Goal: Information Seeking & Learning: Learn about a topic

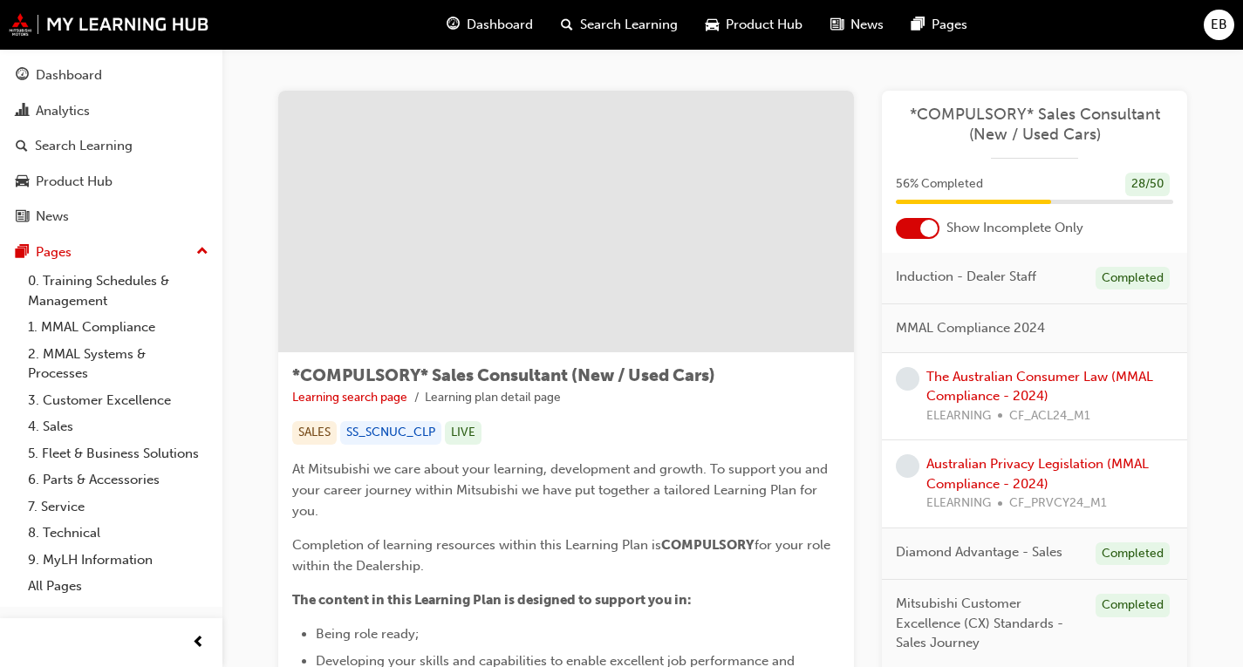
scroll to position [2006, 0]
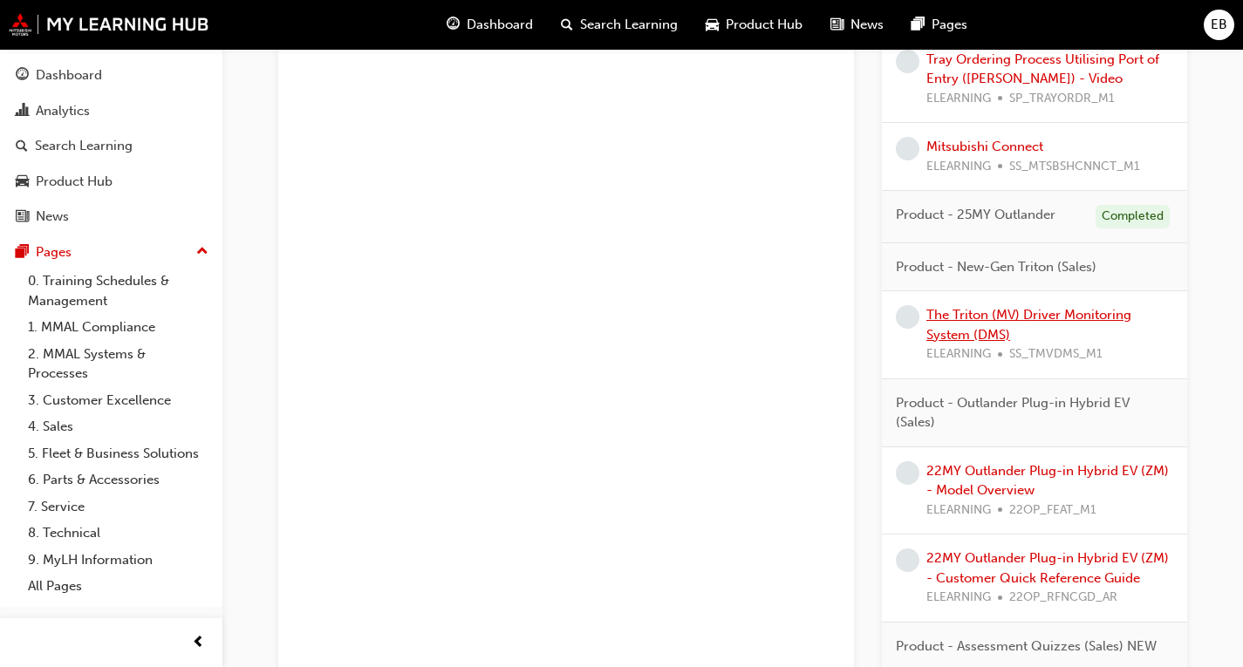
click at [1026, 311] on link "The Triton (MV) Driver Monitoring System (DMS)" at bounding box center [1028, 325] width 205 height 36
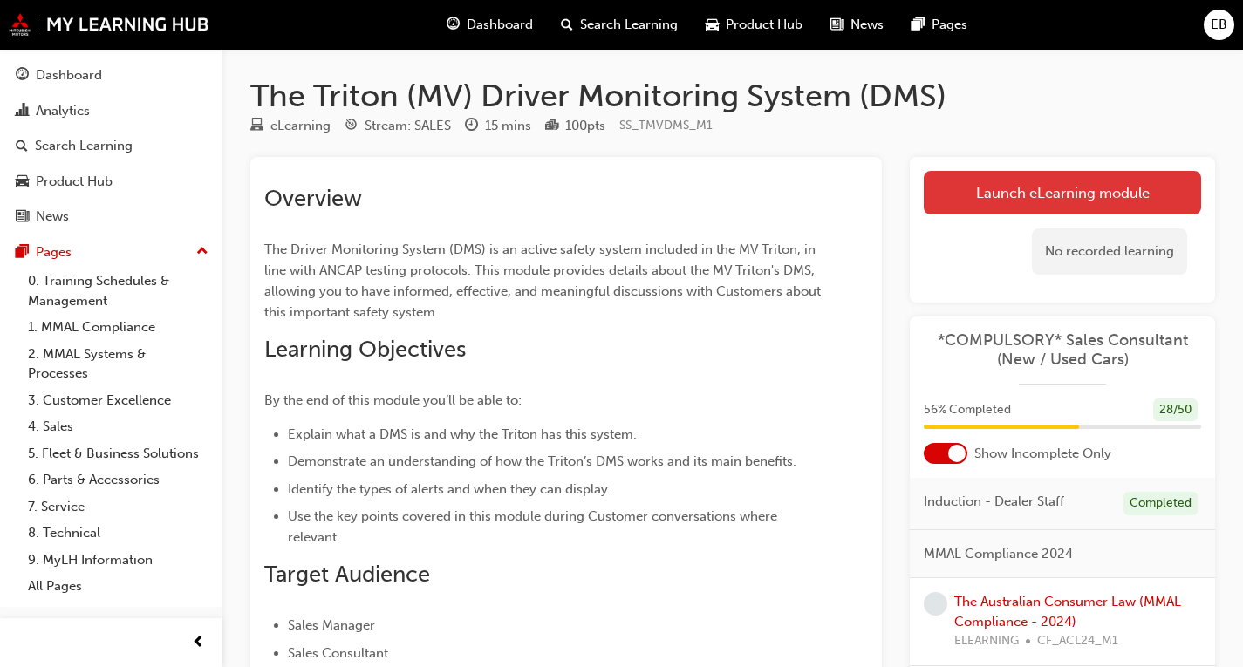
click at [1086, 180] on link "Launch eLearning module" at bounding box center [1062, 193] width 277 height 44
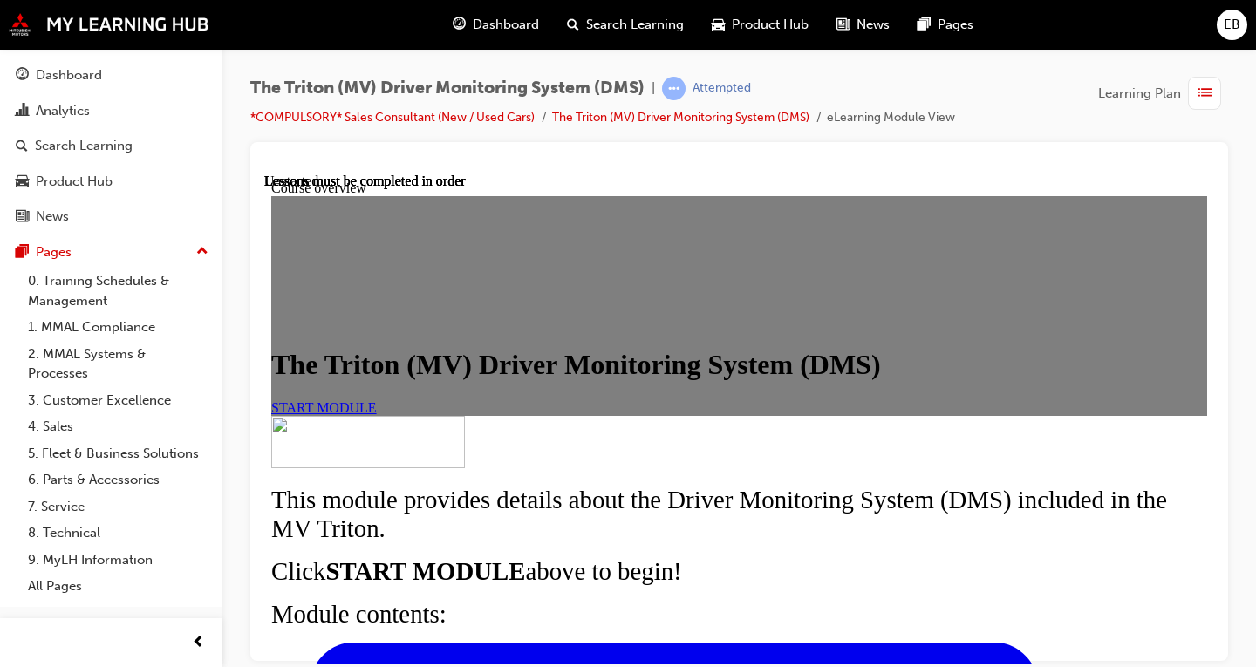
scroll to position [262, 0]
click at [377, 399] on link "START MODULE" at bounding box center [324, 406] width 106 height 15
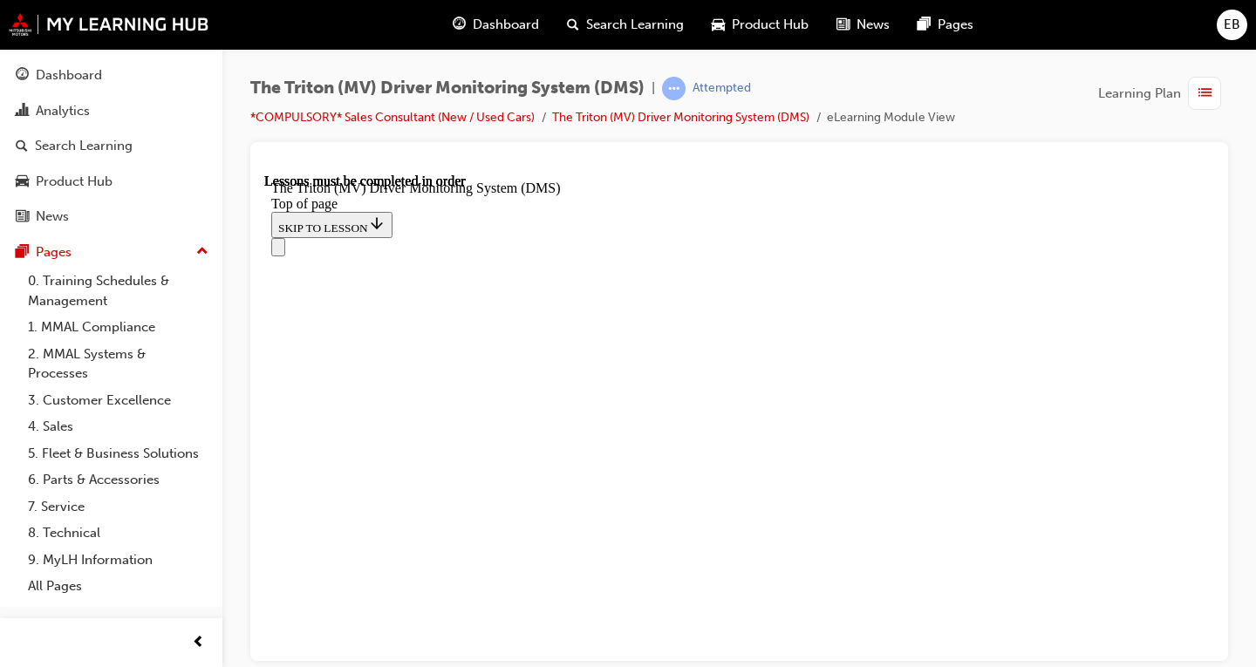
scroll to position [806, 0]
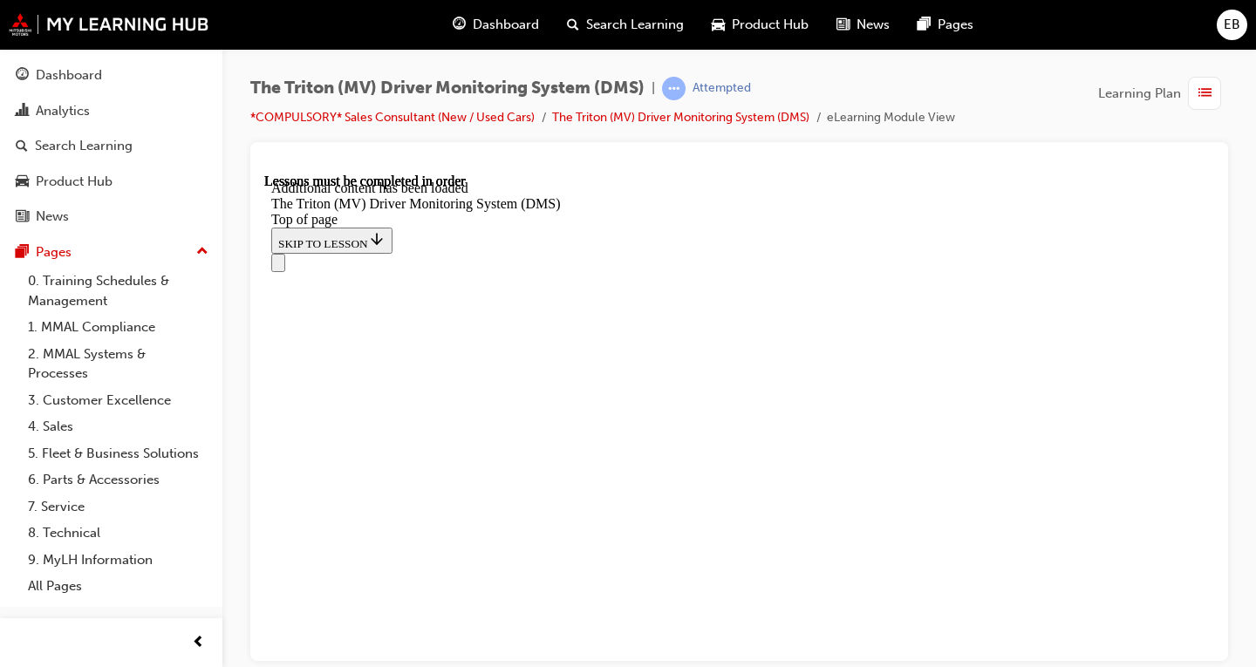
scroll to position [2594, 0]
click at [1034, 107] on div "The Triton (MV) Driver Monitoring System (DMS) | Attempted *COMPULSORY* Sales C…" at bounding box center [739, 109] width 978 height 65
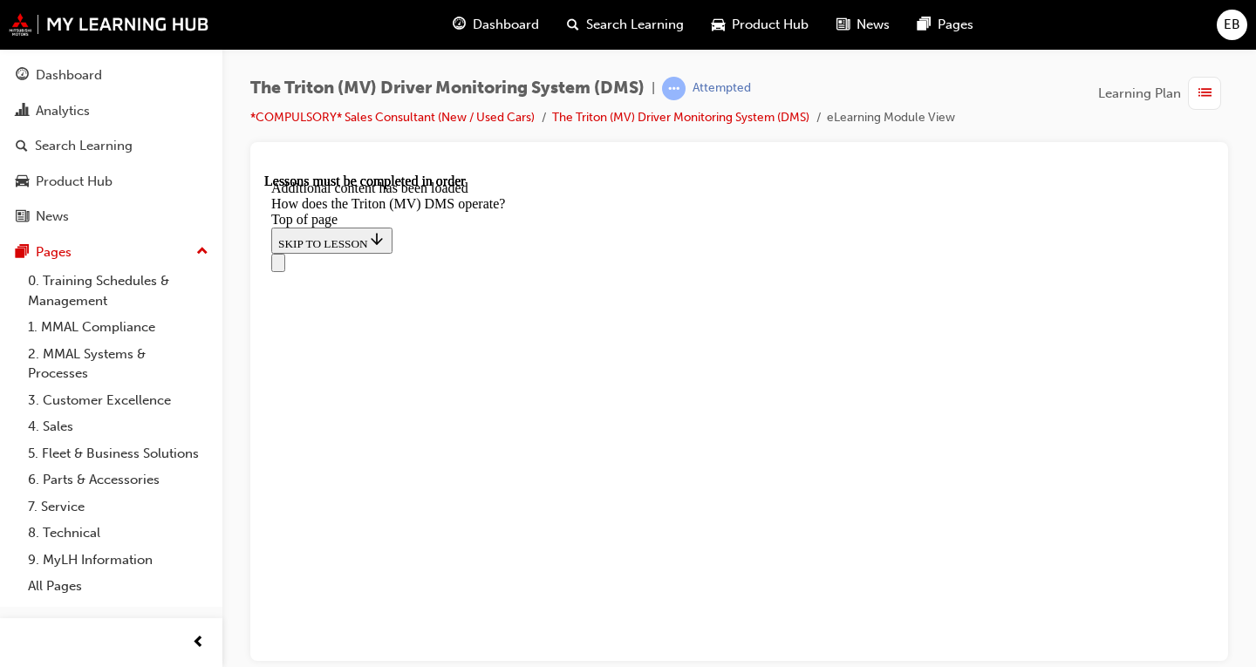
scroll to position [846, 0]
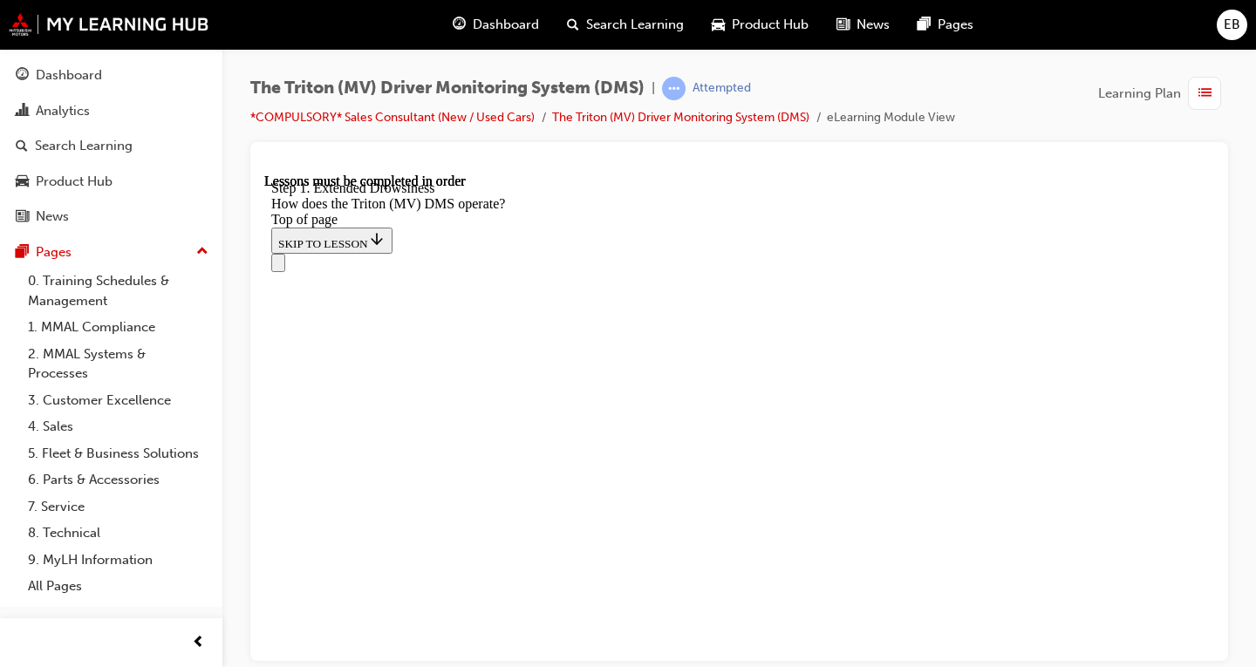
scroll to position [3999, 0]
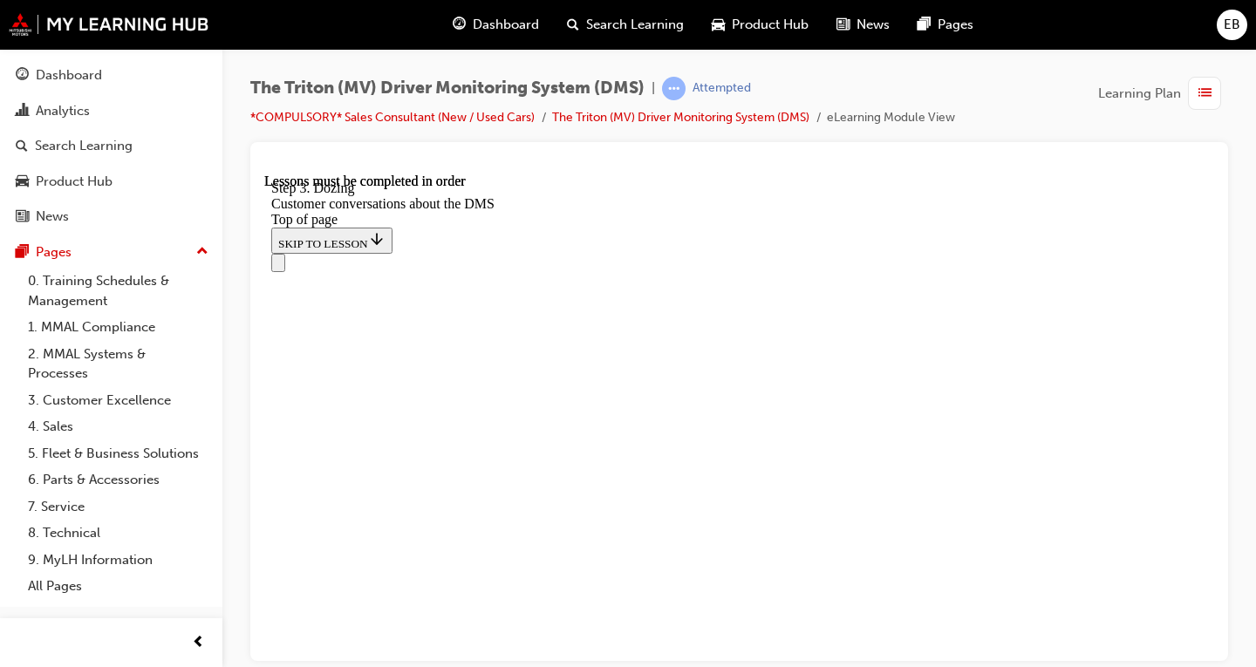
scroll to position [4080, 0]
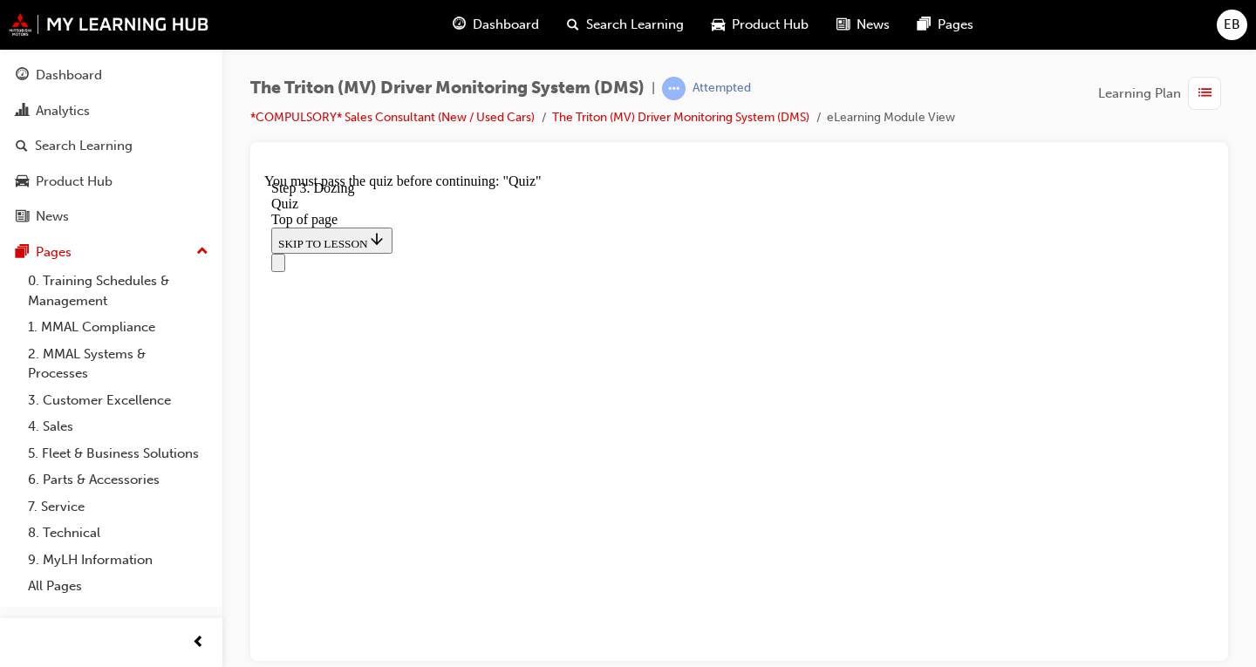
drag, startPoint x: 849, startPoint y: 322, endPoint x: 731, endPoint y: 493, distance: 208.0
drag, startPoint x: 638, startPoint y: 519, endPoint x: 655, endPoint y: 326, distance: 193.4
drag, startPoint x: 891, startPoint y: 320, endPoint x: 894, endPoint y: 416, distance: 96.0
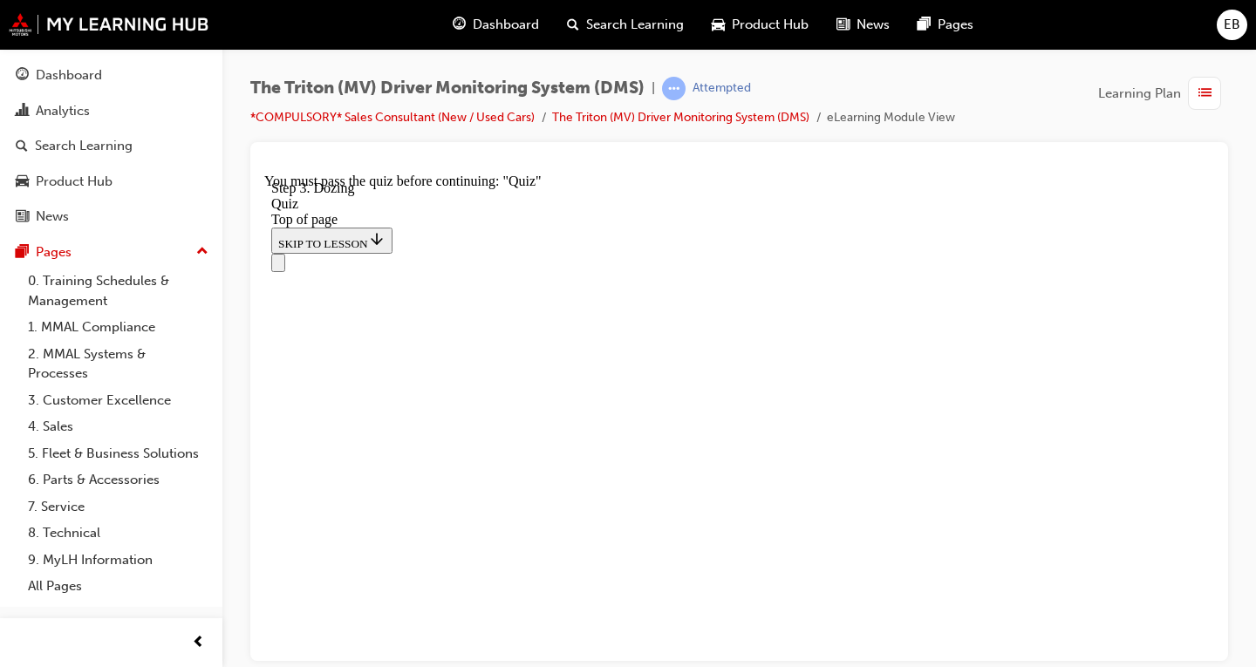
drag, startPoint x: 524, startPoint y: 532, endPoint x: 551, endPoint y: 333, distance: 200.7
drag, startPoint x: 524, startPoint y: 327, endPoint x: 508, endPoint y: 467, distance: 141.3
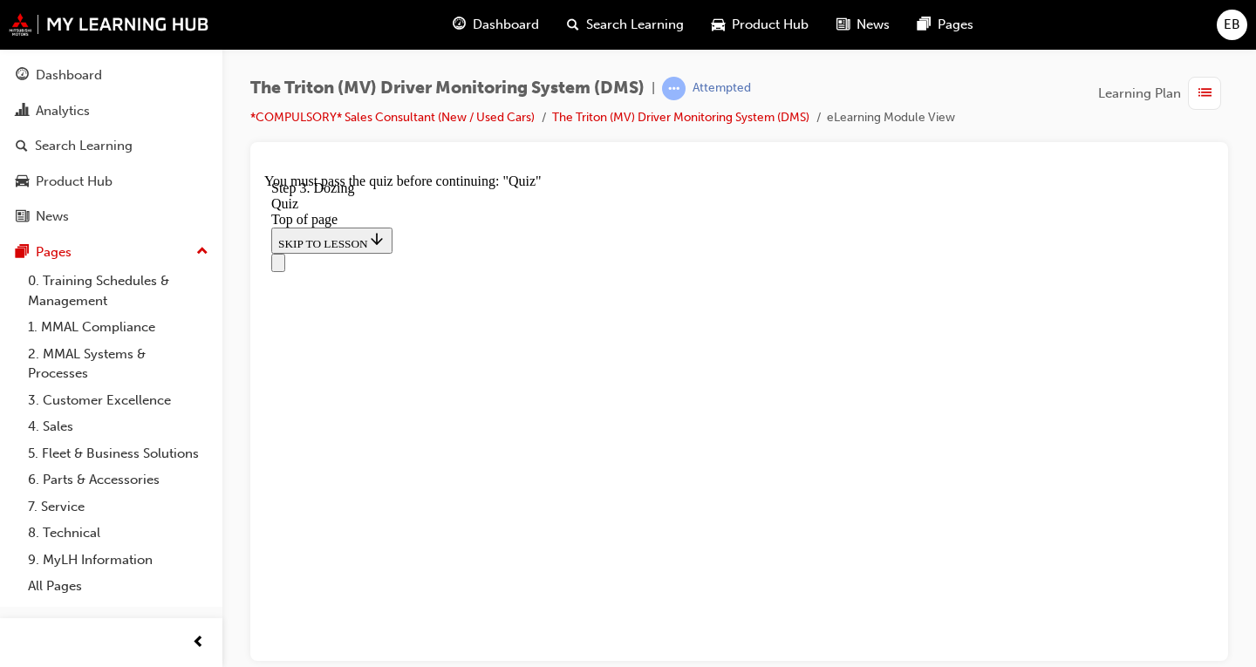
drag, startPoint x: 515, startPoint y: 448, endPoint x: 527, endPoint y: 620, distance: 172.2
drag, startPoint x: 536, startPoint y: 474, endPoint x: 568, endPoint y: 288, distance: 188.4
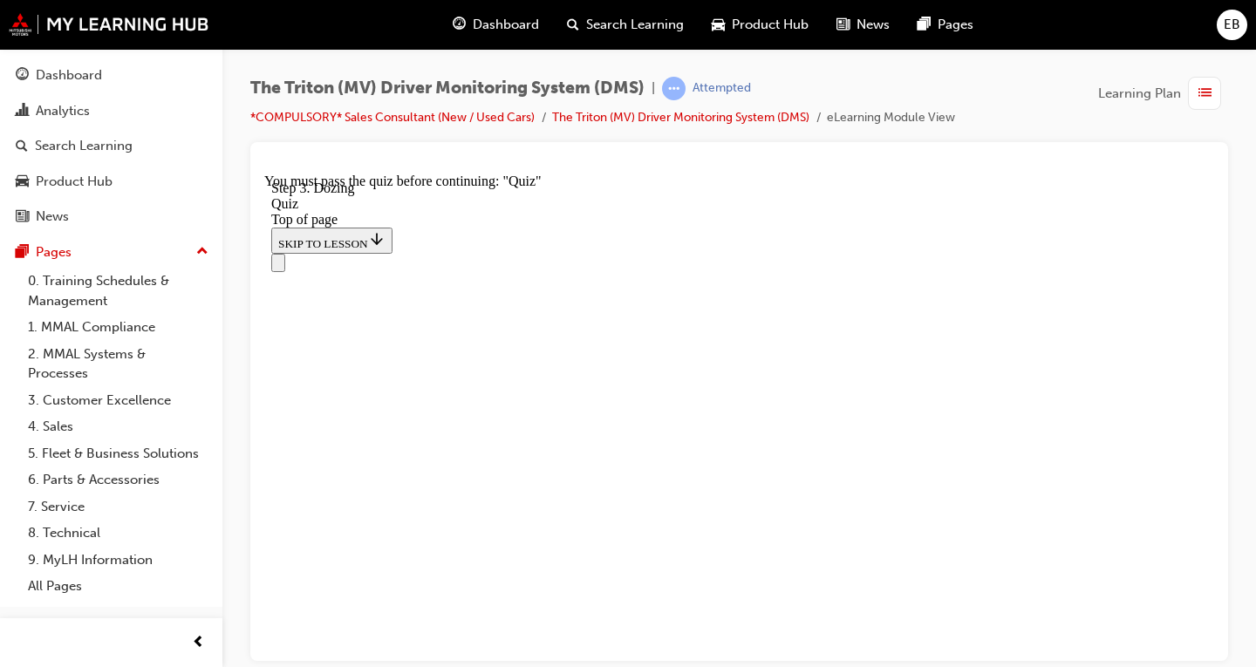
drag, startPoint x: 485, startPoint y: 280, endPoint x: 507, endPoint y: 518, distance: 239.1
drag, startPoint x: 564, startPoint y: 294, endPoint x: 576, endPoint y: 654, distance: 360.4
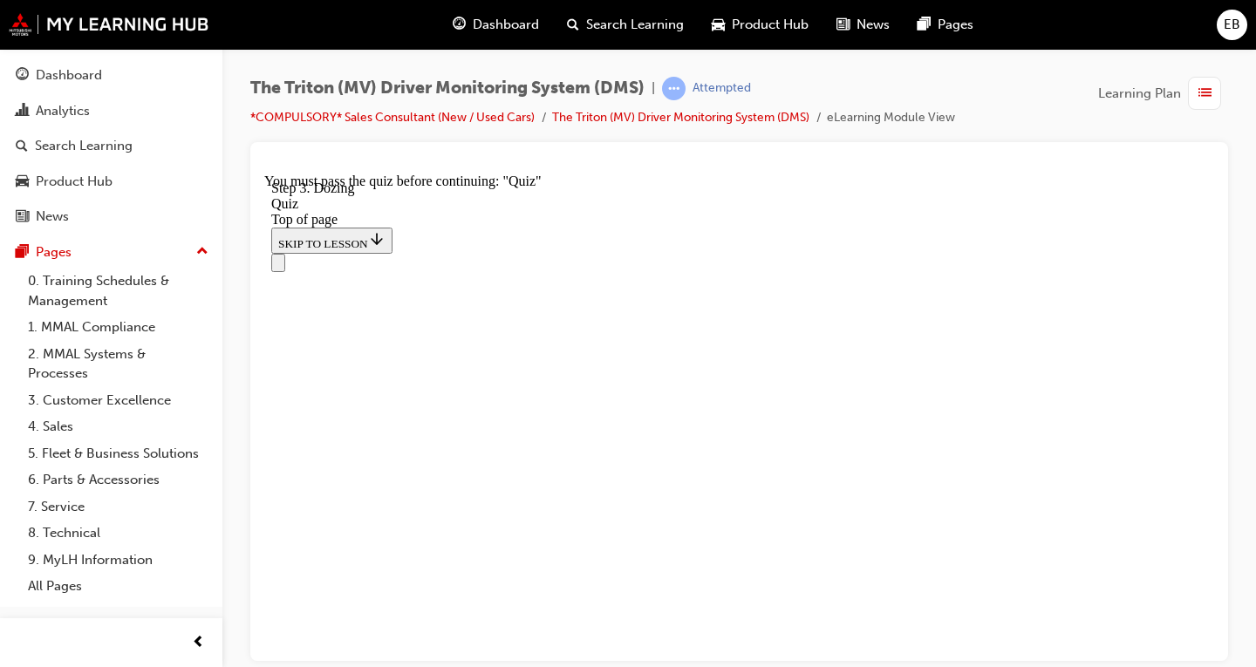
drag, startPoint x: 575, startPoint y: 494, endPoint x: 650, endPoint y: 302, distance: 206.8
drag, startPoint x: 572, startPoint y: 485, endPoint x: 667, endPoint y: 574, distance: 130.2
drag, startPoint x: 585, startPoint y: 479, endPoint x: 664, endPoint y: 474, distance: 78.6
drag, startPoint x: 611, startPoint y: 389, endPoint x: 683, endPoint y: 400, distance: 72.4
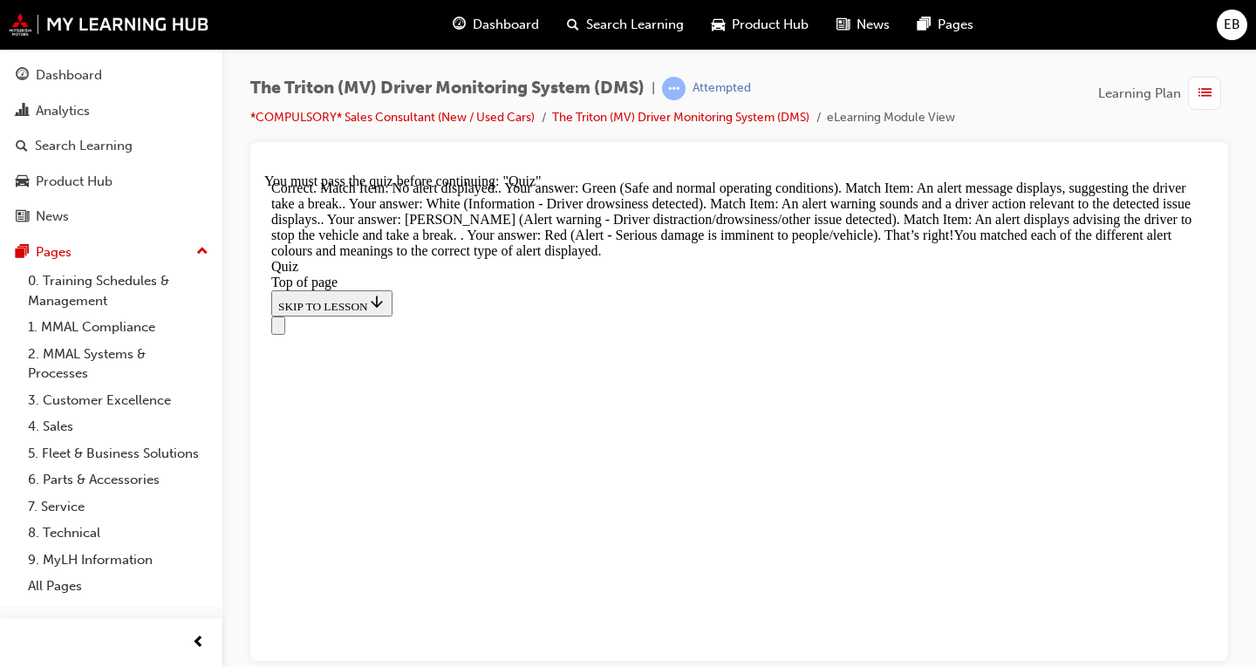
scroll to position [705, 0]
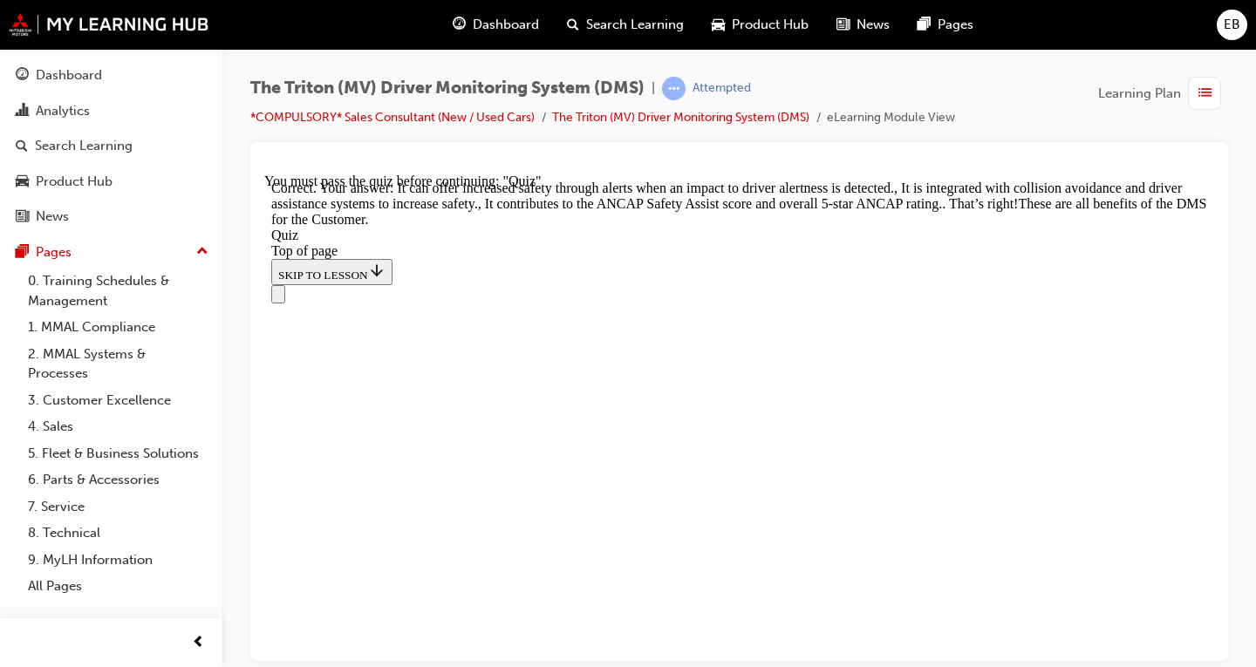
scroll to position [673, 0]
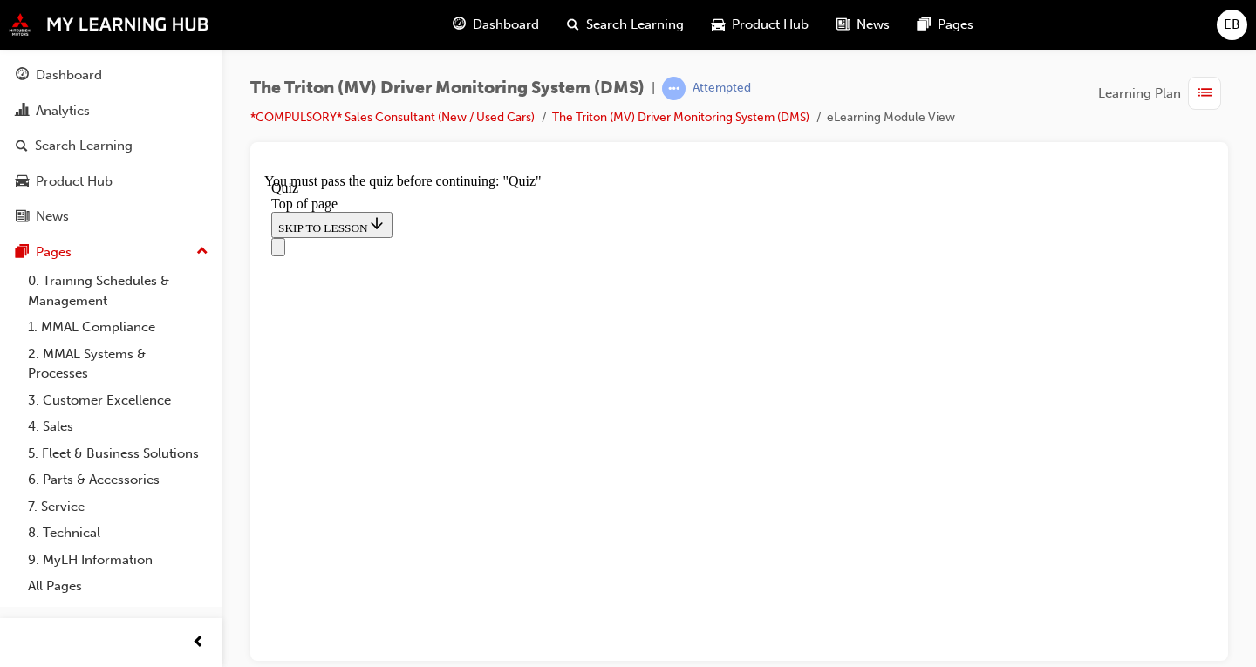
scroll to position [174, 0]
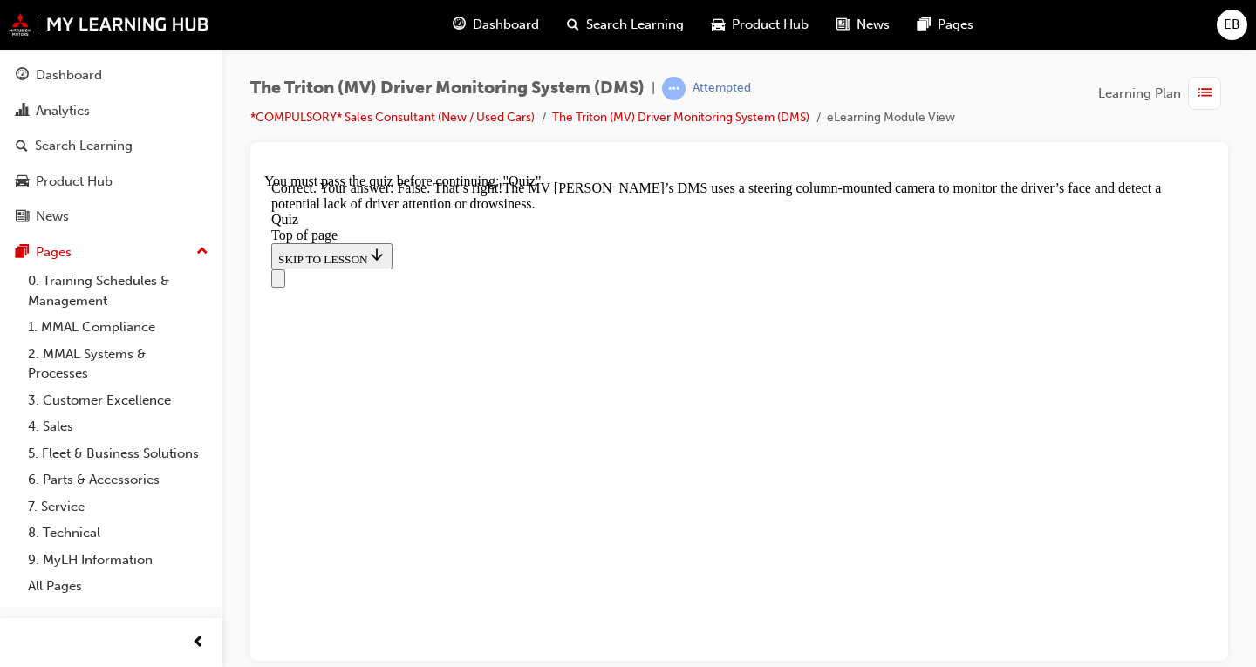
scroll to position [611, 0]
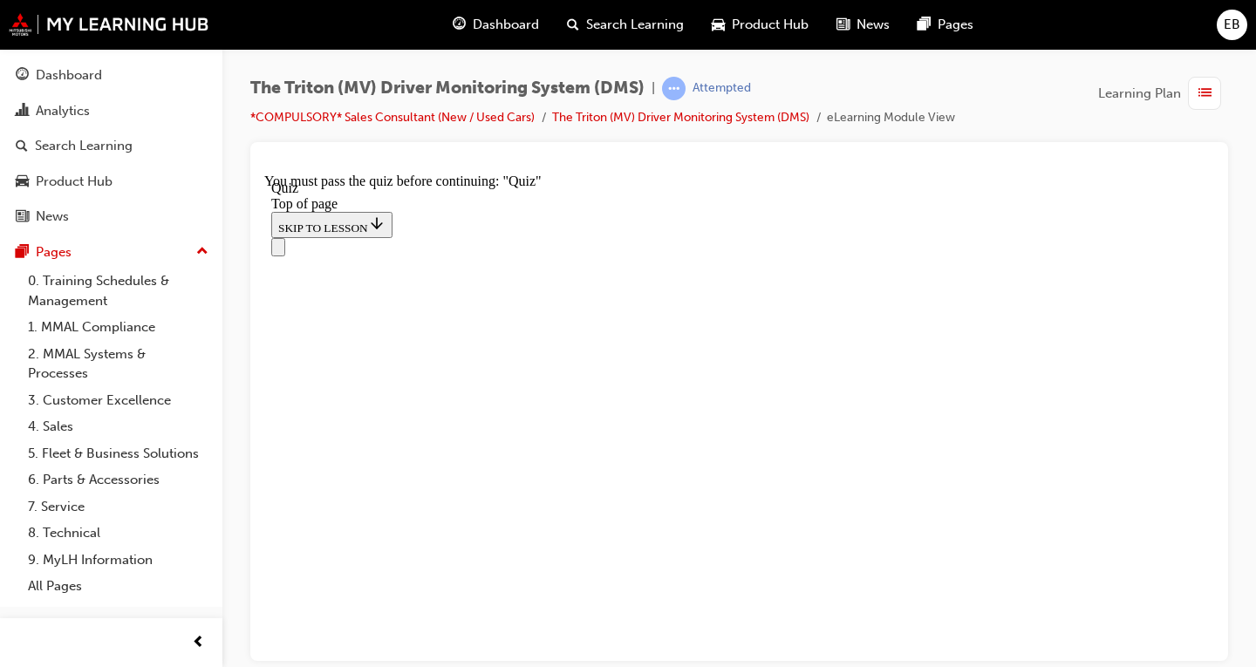
scroll to position [349, 0]
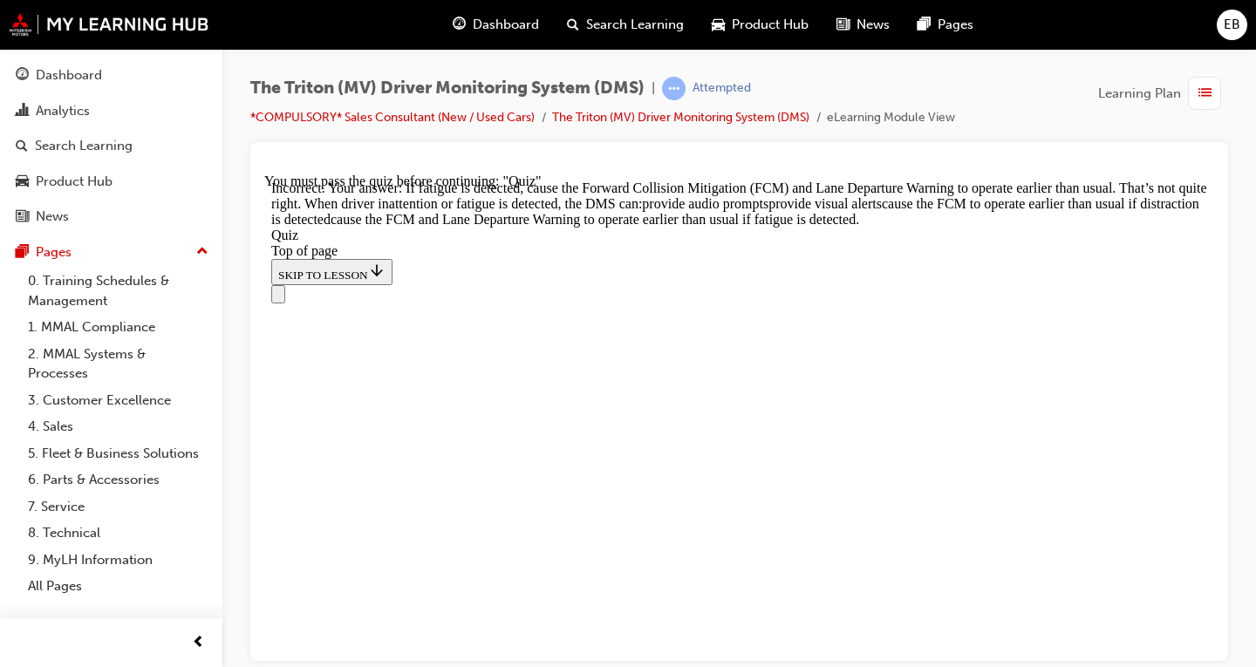
scroll to position [883, 0]
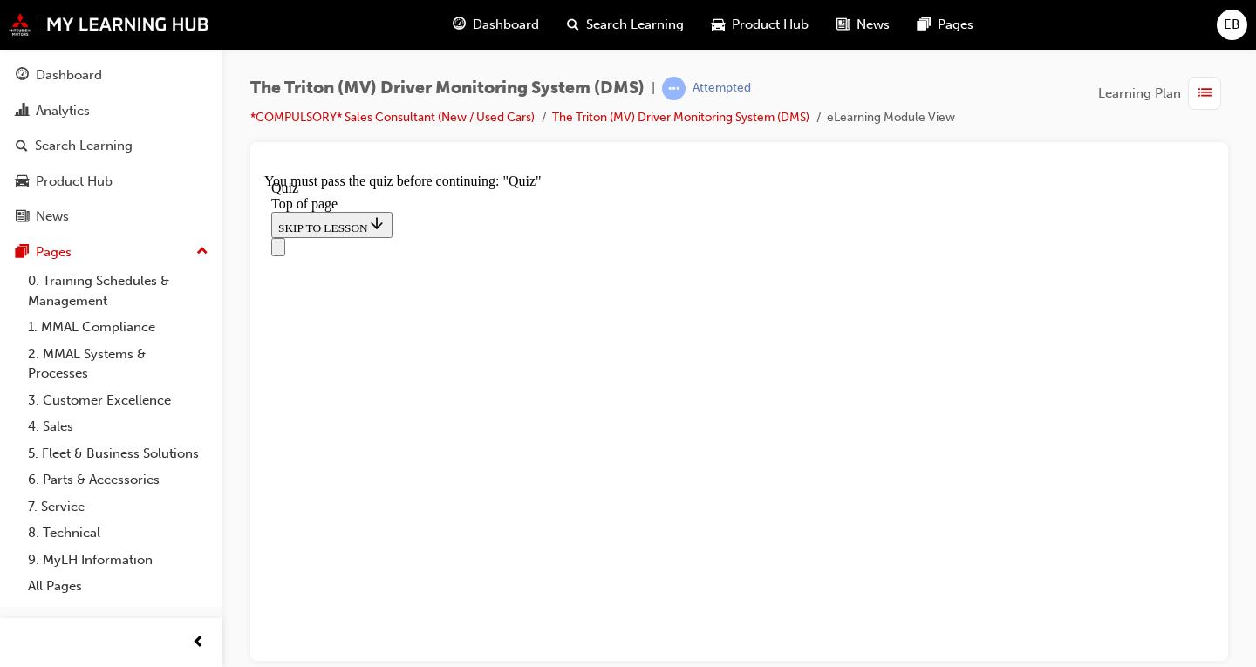
scroll to position [349, 0]
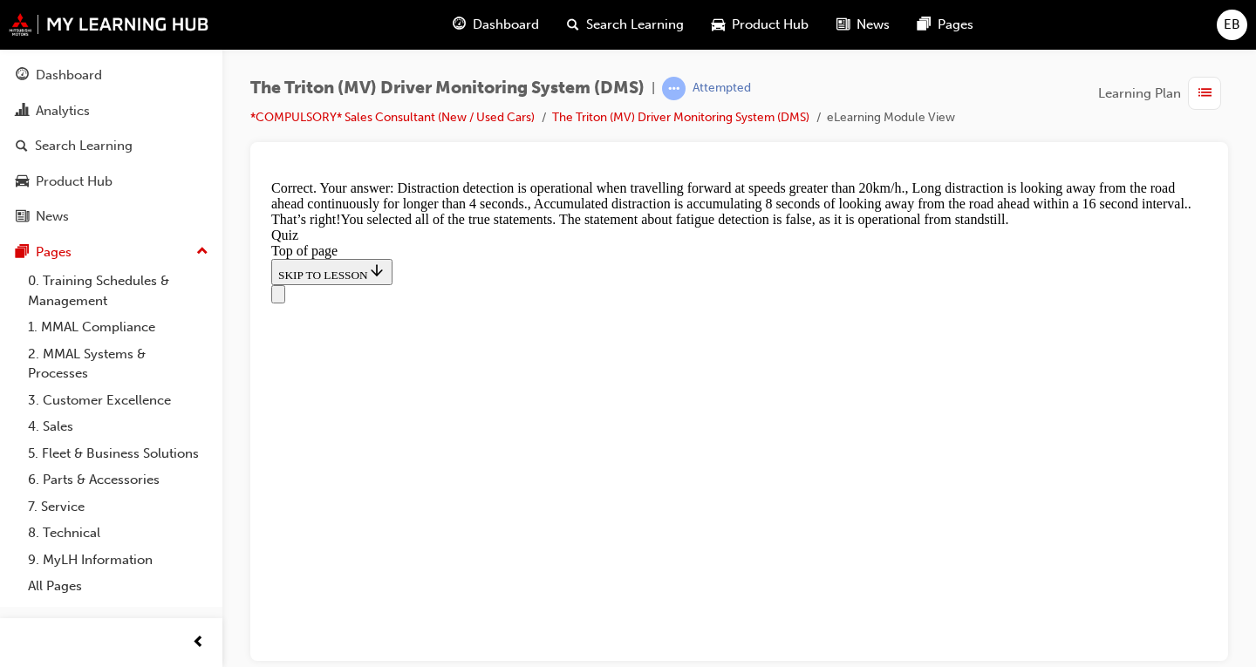
scroll to position [744, 0]
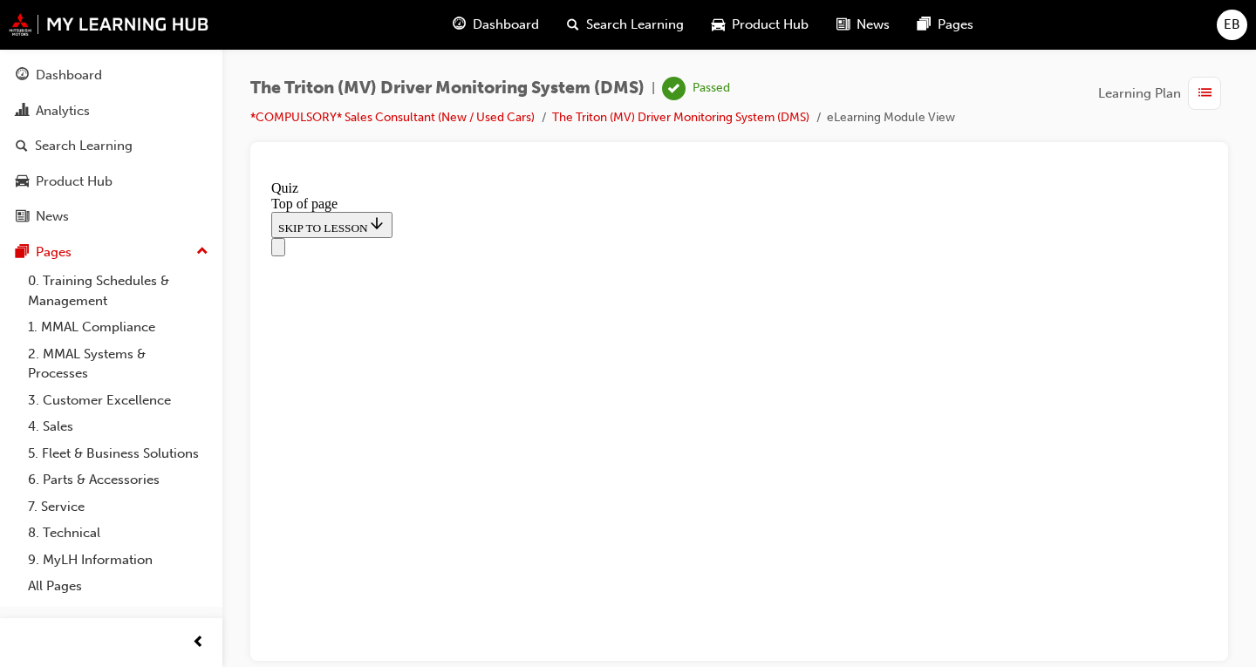
scroll to position [458, 0]
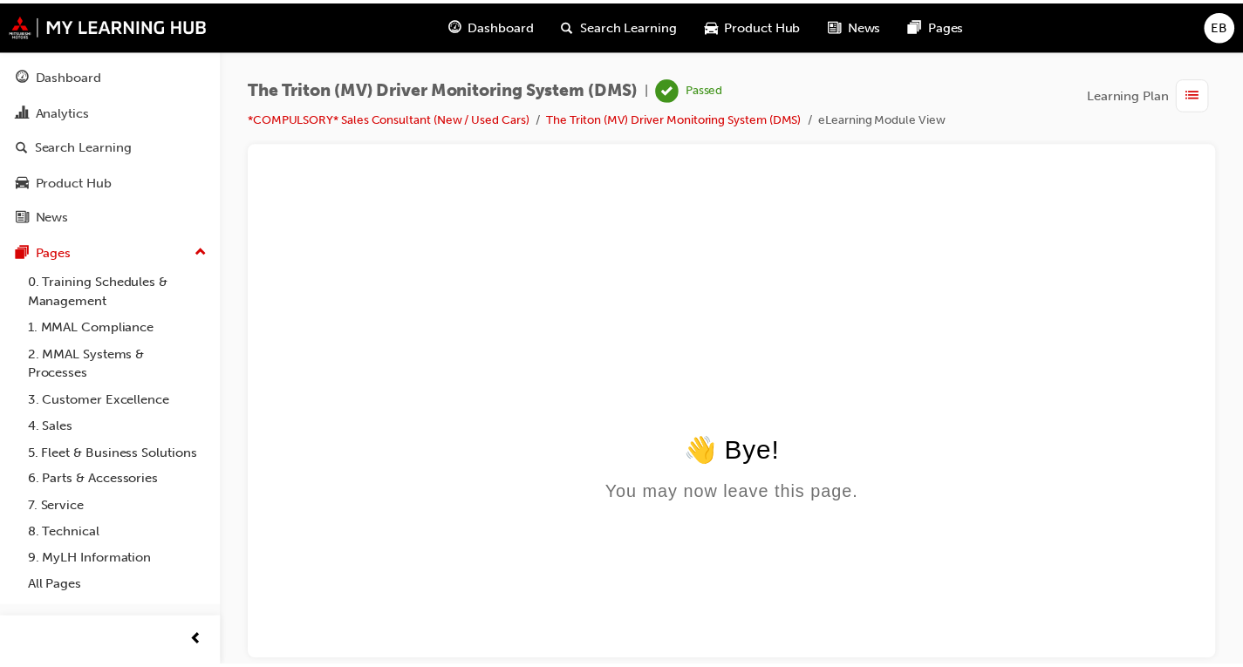
scroll to position [0, 0]
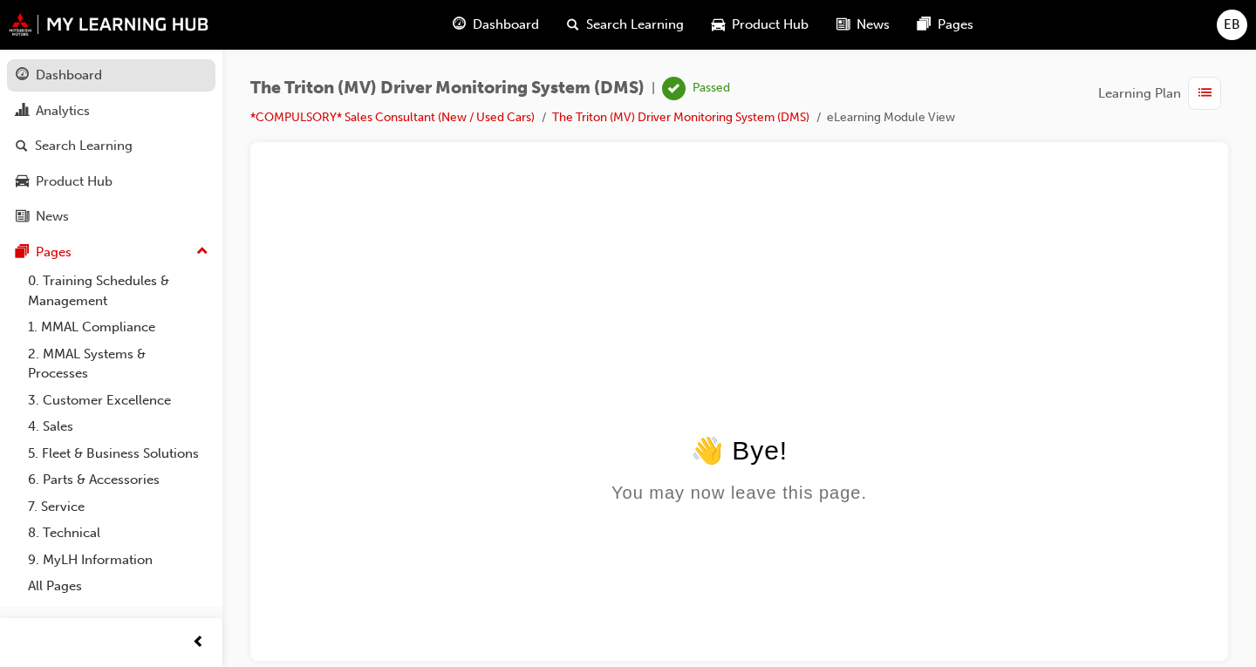
click at [69, 77] on div "Dashboard" at bounding box center [69, 75] width 66 height 20
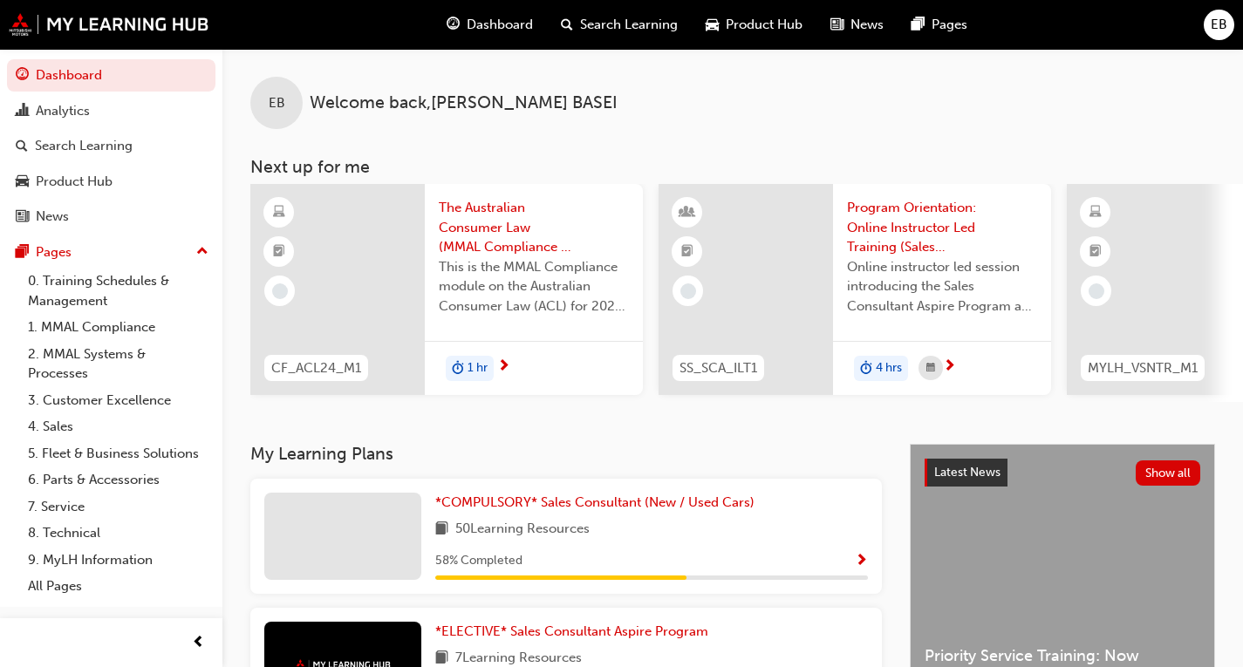
scroll to position [87, 0]
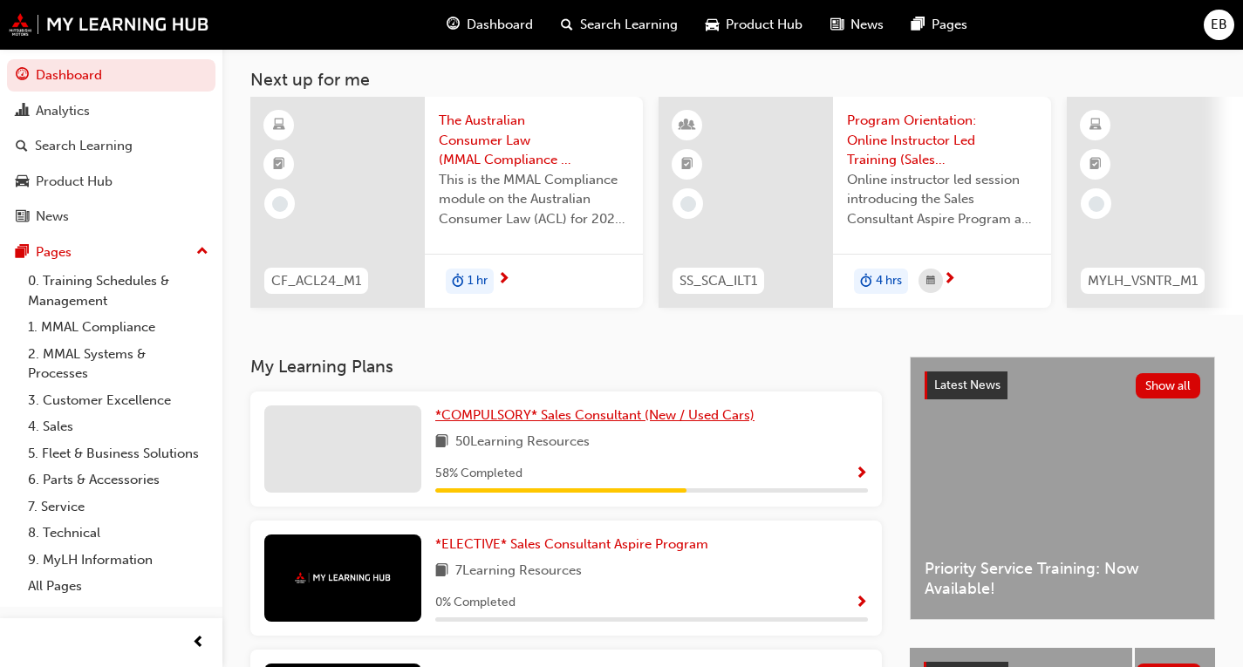
click at [552, 423] on span "*COMPULSORY* Sales Consultant (New / Used Cars)" at bounding box center [594, 415] width 319 height 16
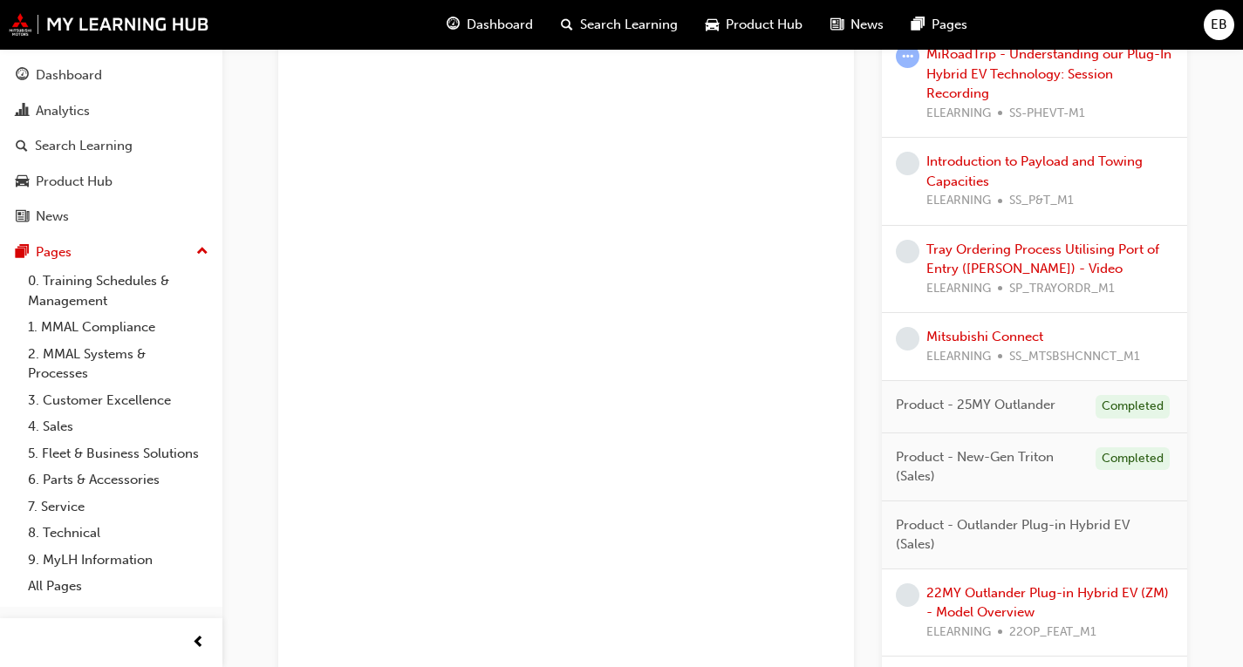
scroll to position [1809, 0]
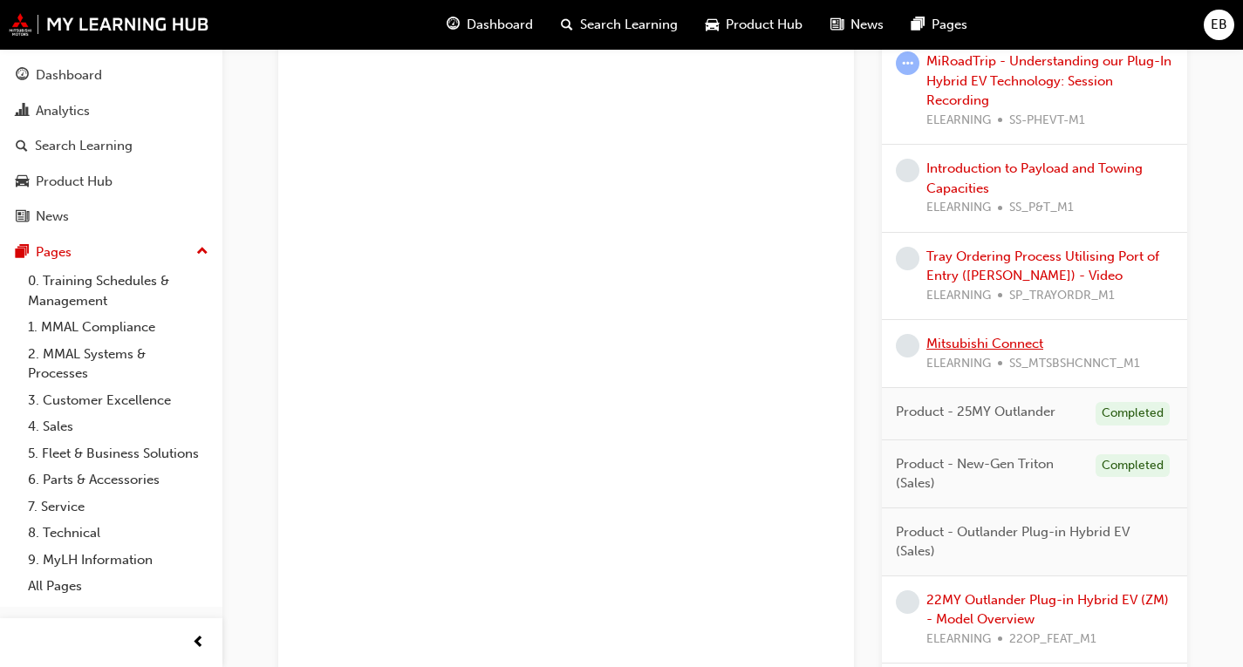
click at [937, 338] on link "Mitsubishi Connect" at bounding box center [984, 344] width 117 height 16
